Goal: Task Accomplishment & Management: Use online tool/utility

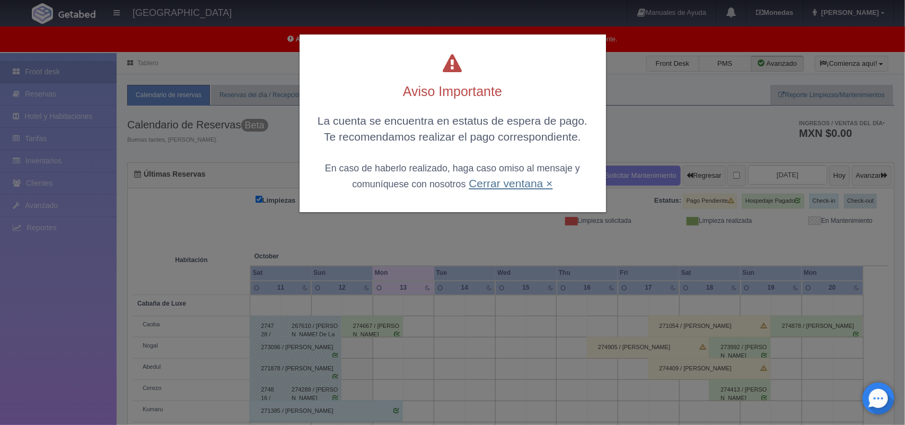
click at [510, 180] on link "Cerrar ventana ×" at bounding box center [511, 183] width 84 height 12
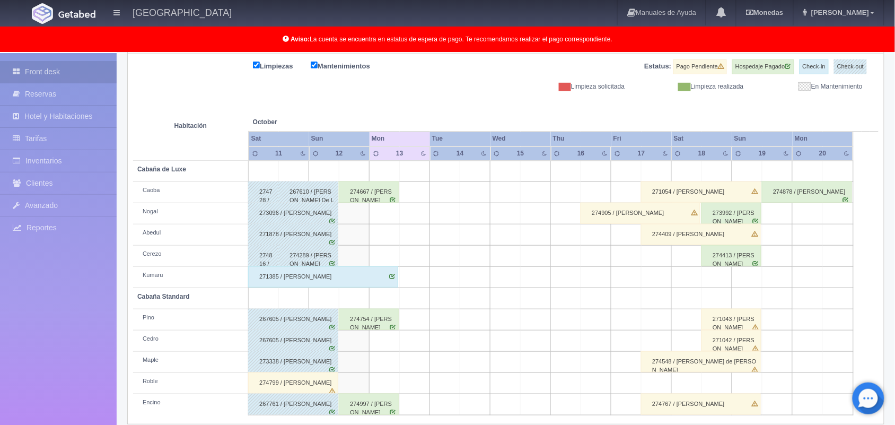
scroll to position [147, 0]
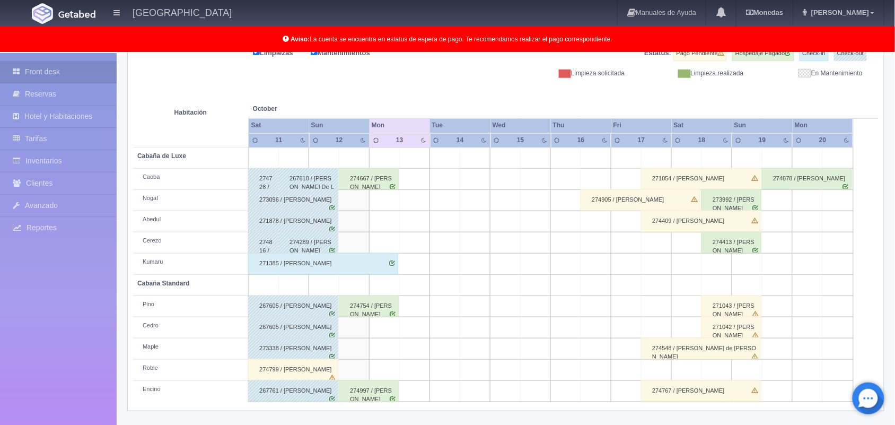
click at [368, 181] on div "274667 / [PERSON_NAME]" at bounding box center [369, 178] width 60 height 21
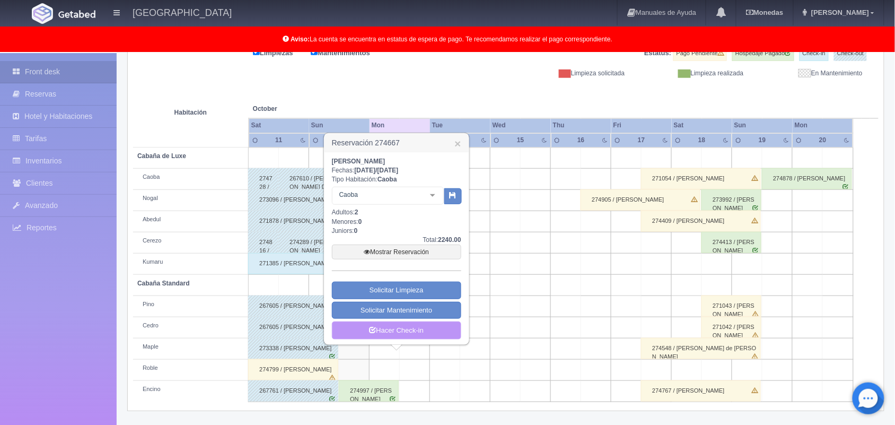
click at [388, 337] on link "Hacer Check-in" at bounding box center [396, 330] width 129 height 18
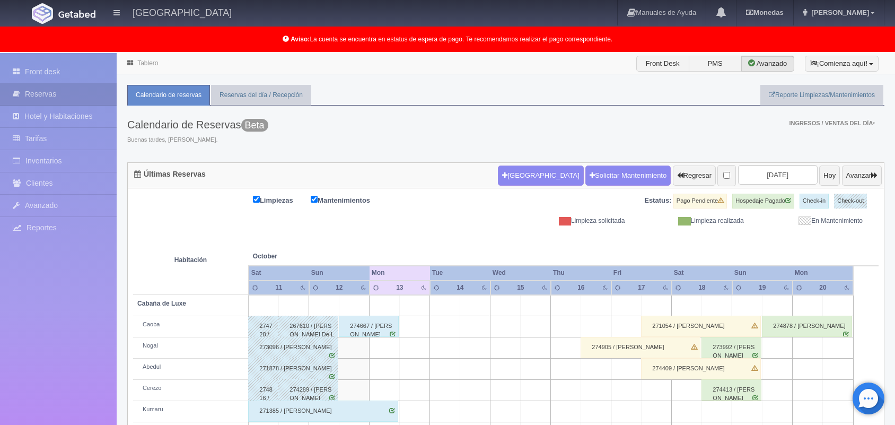
scroll to position [106, 0]
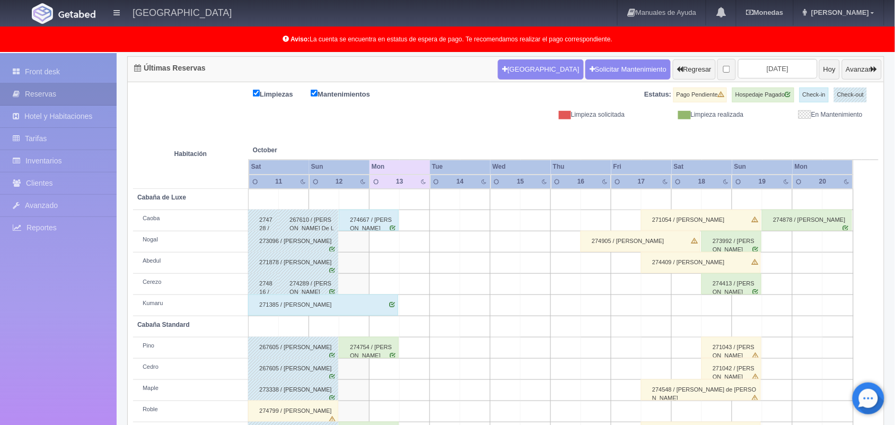
click at [384, 226] on div "274667 / [PERSON_NAME]" at bounding box center [369, 219] width 60 height 21
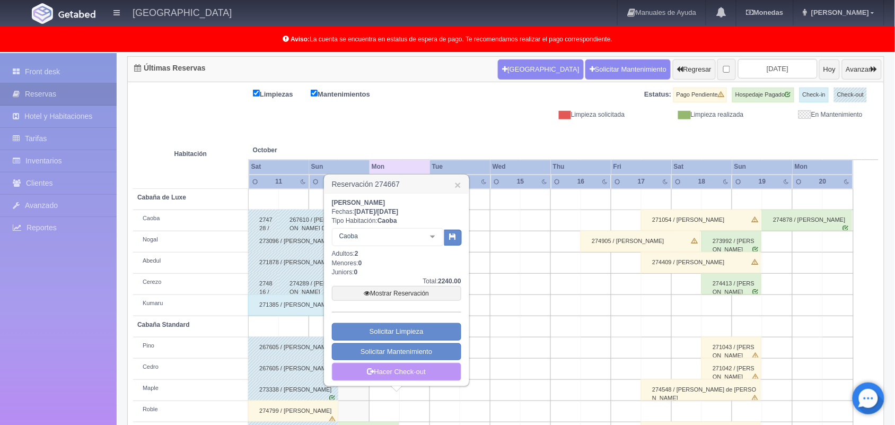
click at [408, 376] on link "Hacer Check-out" at bounding box center [396, 372] width 129 height 18
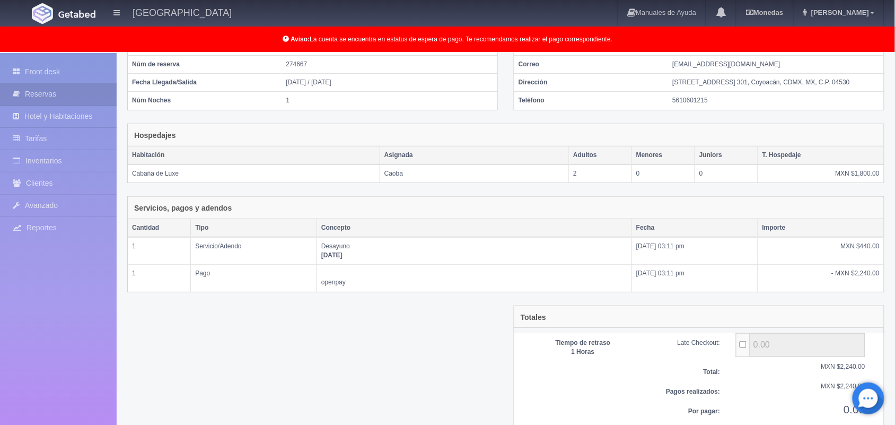
scroll to position [144, 0]
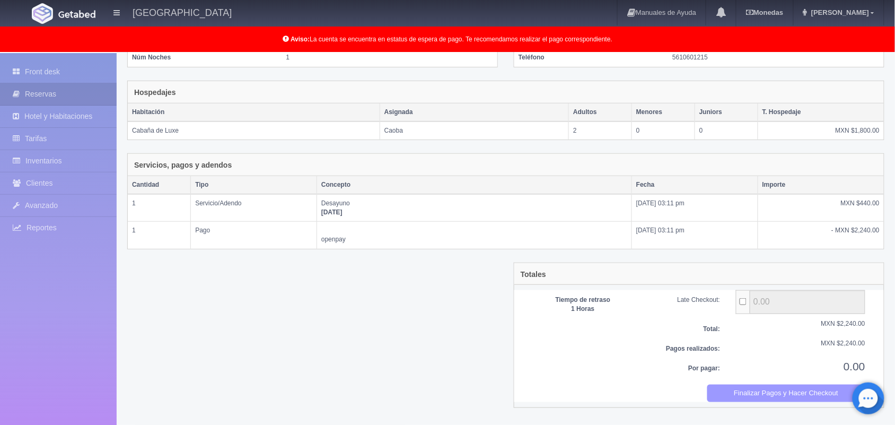
click at [743, 393] on button "Finalizar Pagos y Hacer Checkout" at bounding box center [786, 392] width 158 height 17
